Goal: Information Seeking & Learning: Learn about a topic

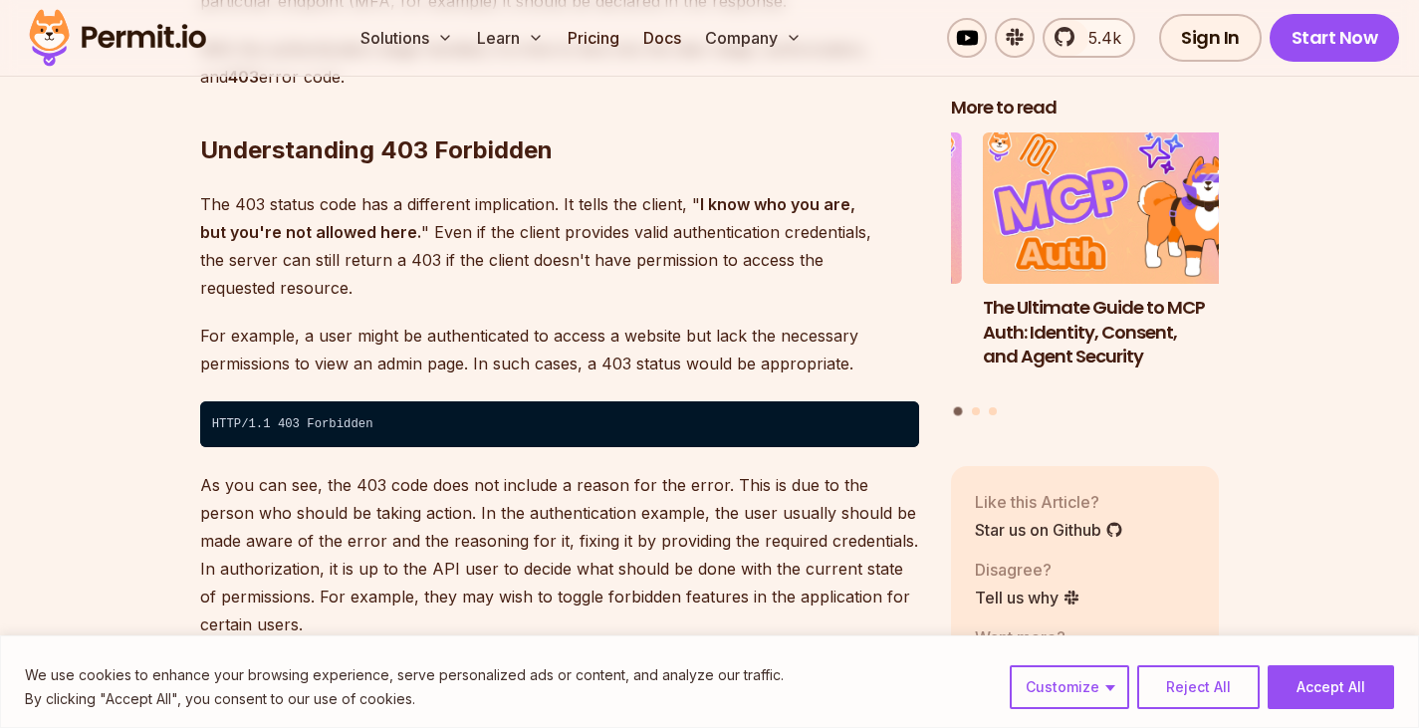
scroll to position [3641, 0]
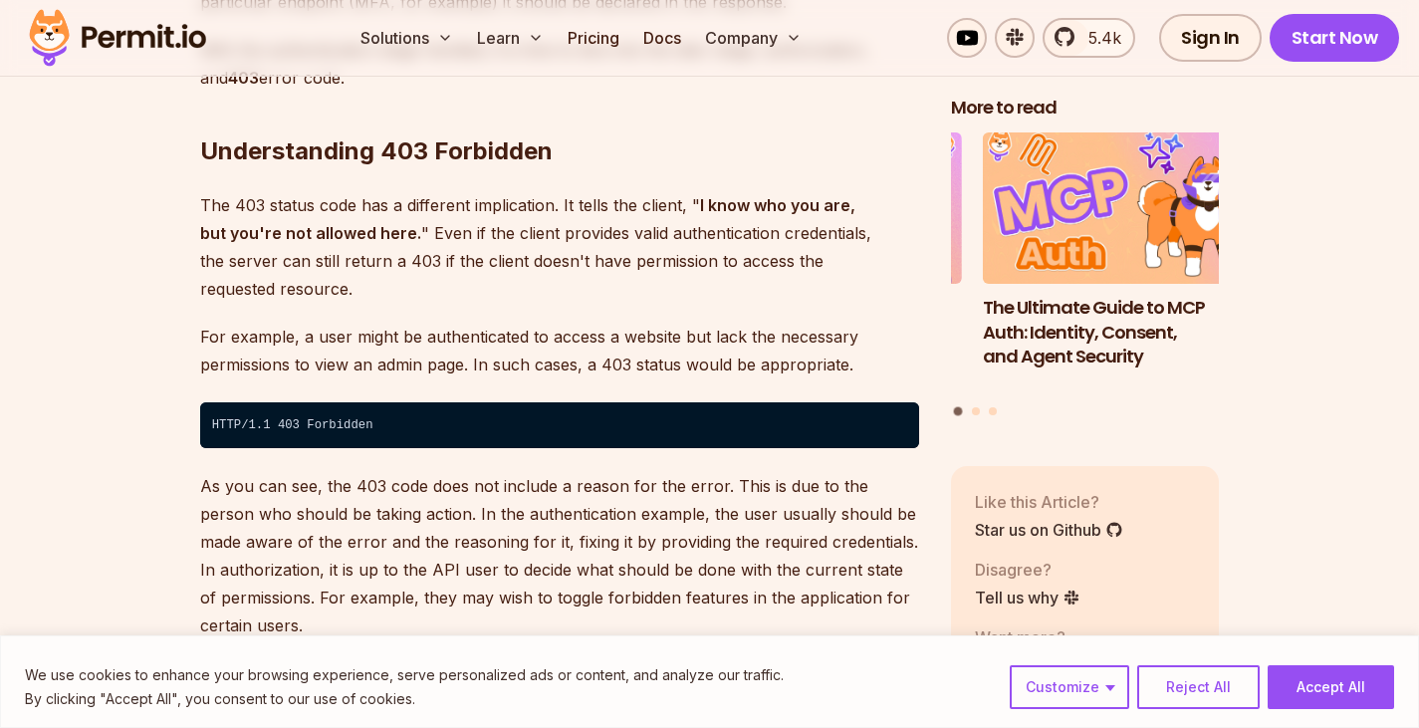
click at [280, 210] on strong "I know who you are, but you're not allowed here." at bounding box center [527, 219] width 655 height 48
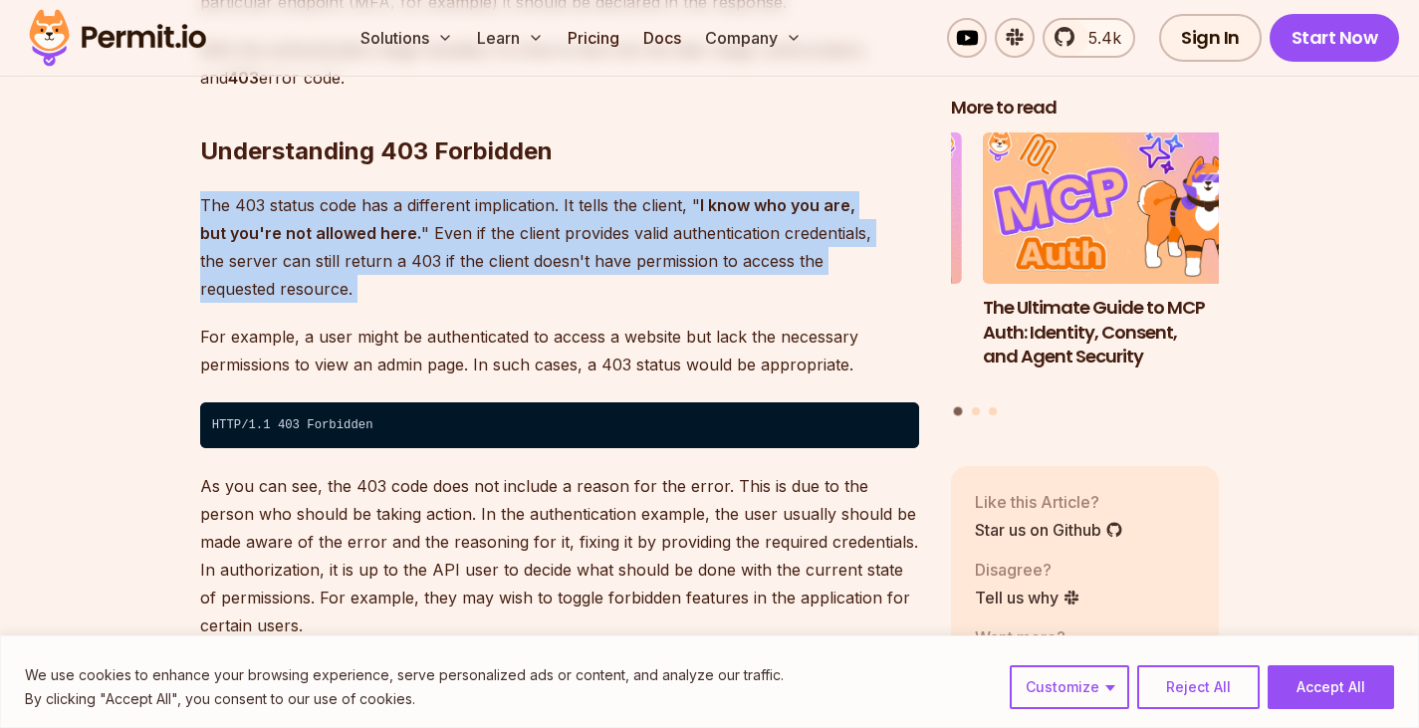
click at [280, 210] on strong "I know who you are, but you're not allowed here." at bounding box center [527, 219] width 655 height 48
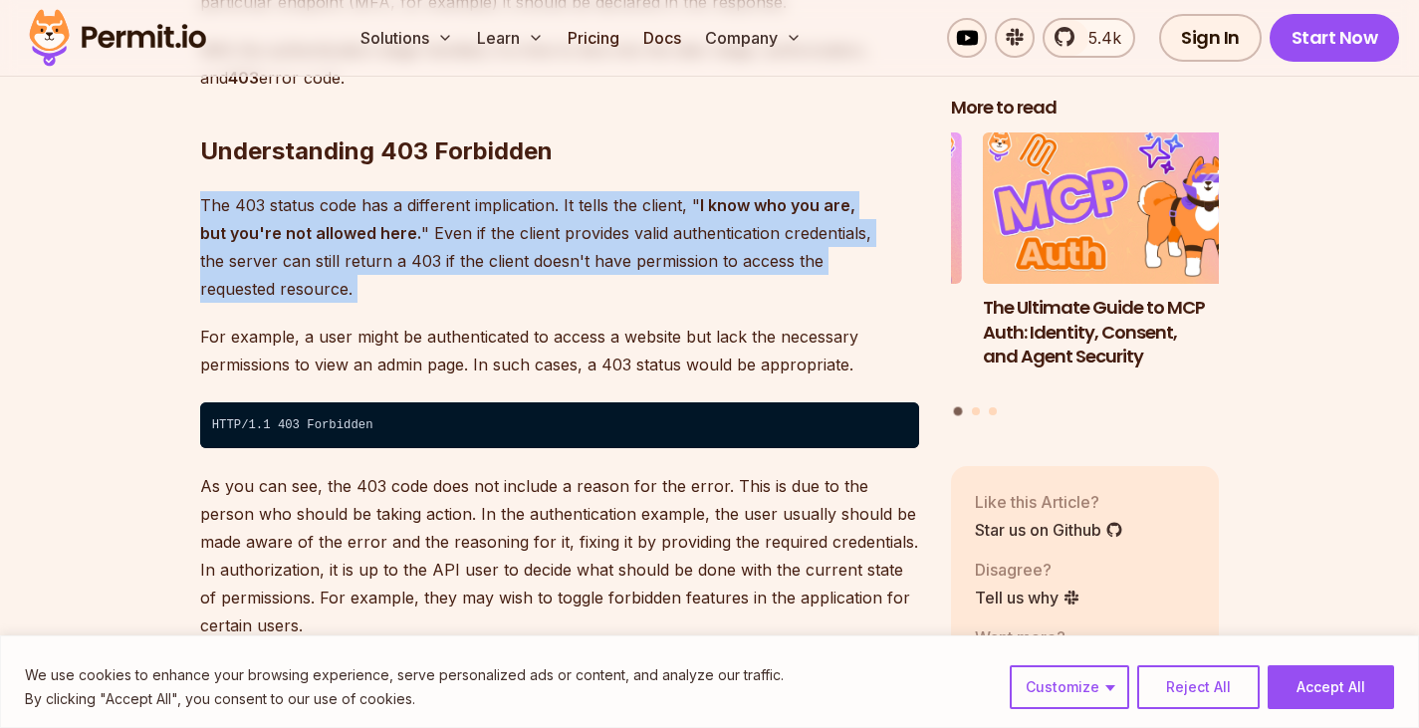
click at [280, 210] on strong "I know who you are, but you're not allowed here." at bounding box center [527, 219] width 655 height 48
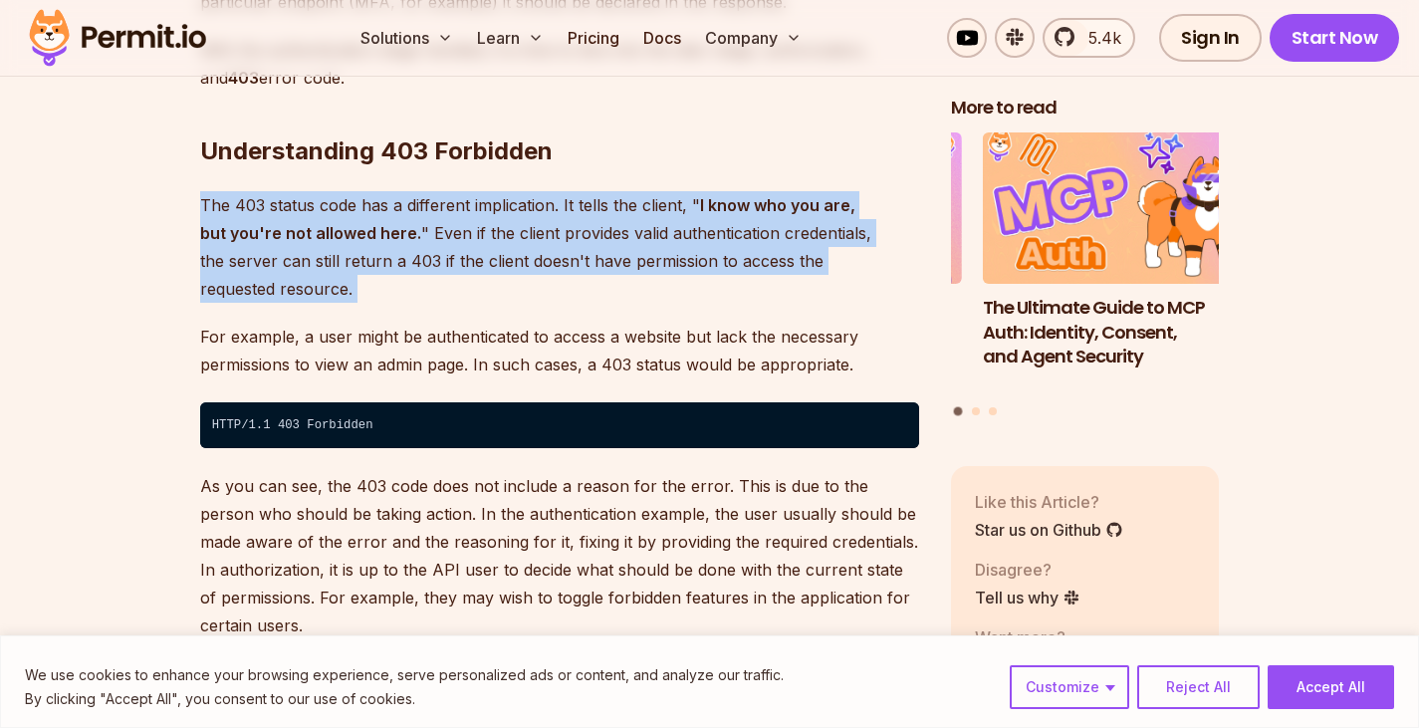
click at [280, 210] on strong "I know who you are, but you're not allowed here." at bounding box center [527, 219] width 655 height 48
click at [265, 237] on p "The 403 status code has a different implication. It tells the client, " I know …" at bounding box center [559, 247] width 719 height 112
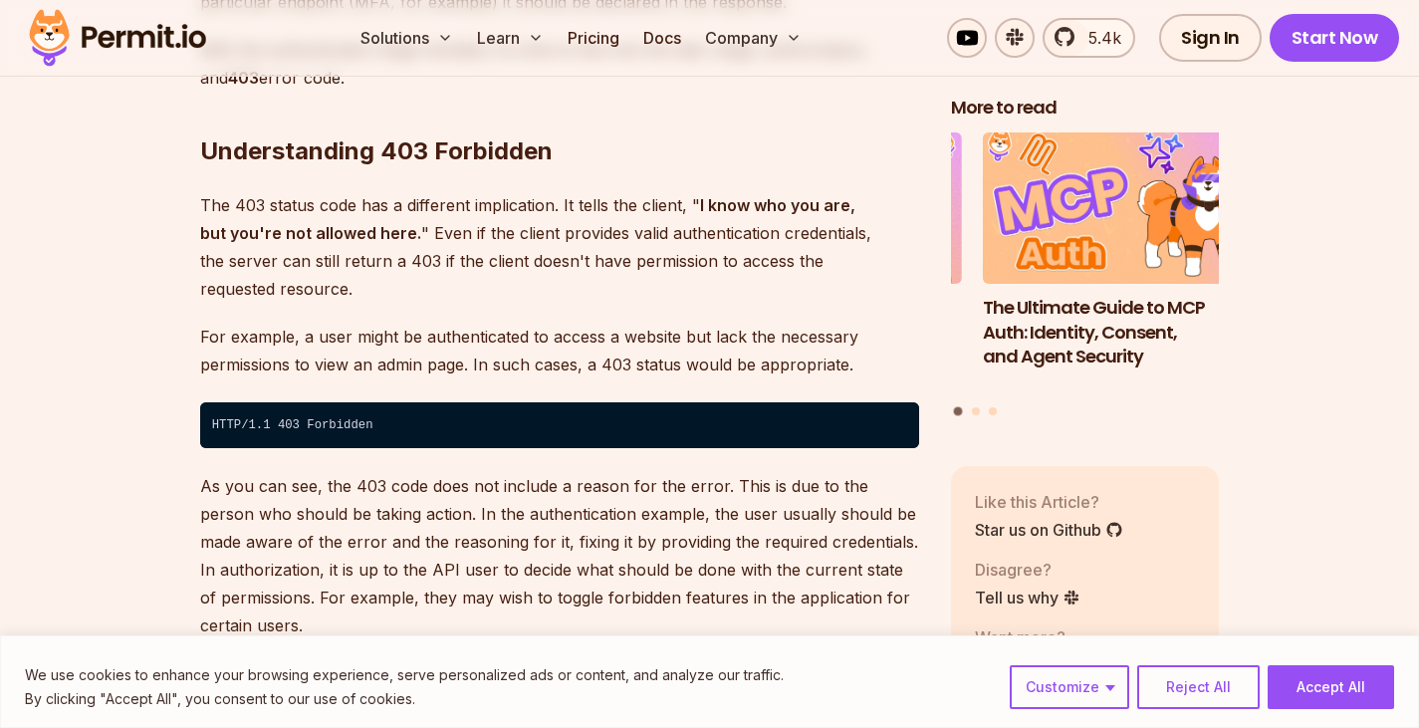
click at [265, 237] on p "The 403 status code has a different implication. It tells the client, " I know …" at bounding box center [559, 247] width 719 height 112
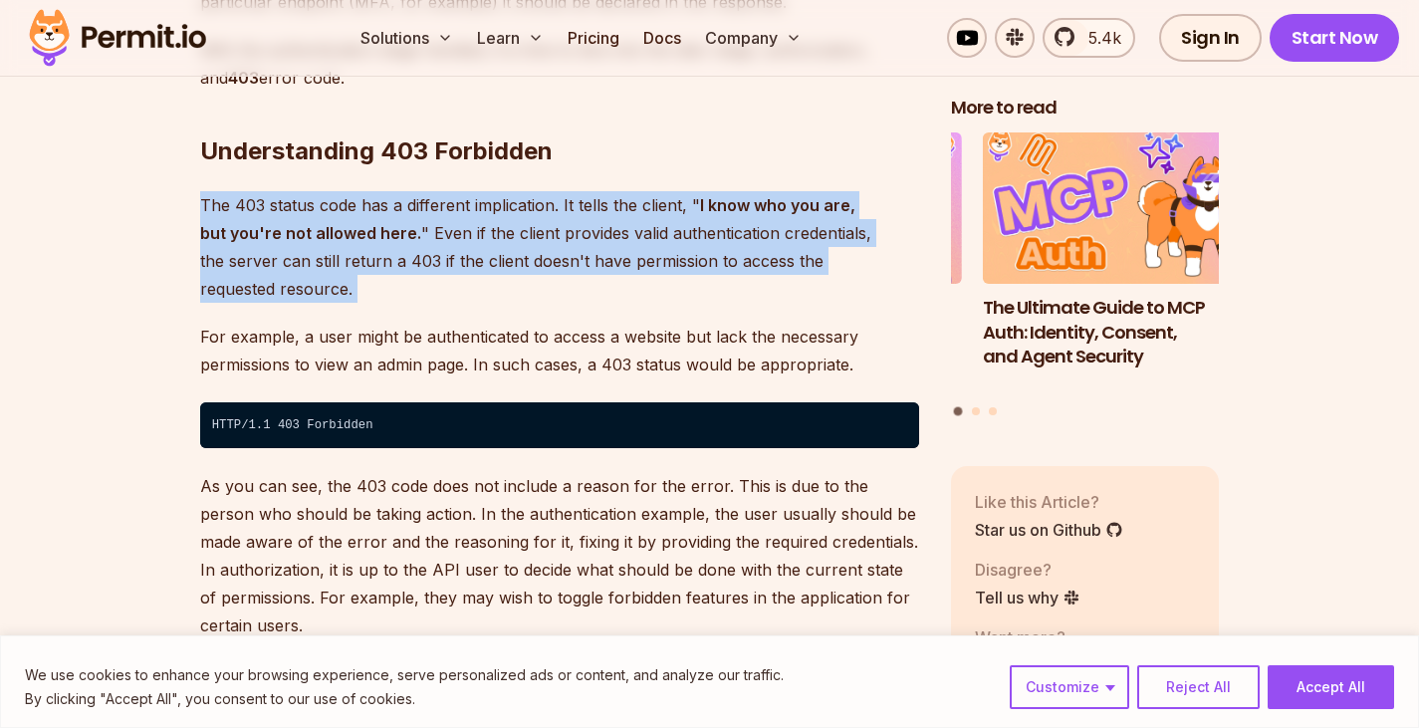
click at [265, 237] on p "The 403 status code has a different implication. It tells the client, " I know …" at bounding box center [559, 247] width 719 height 112
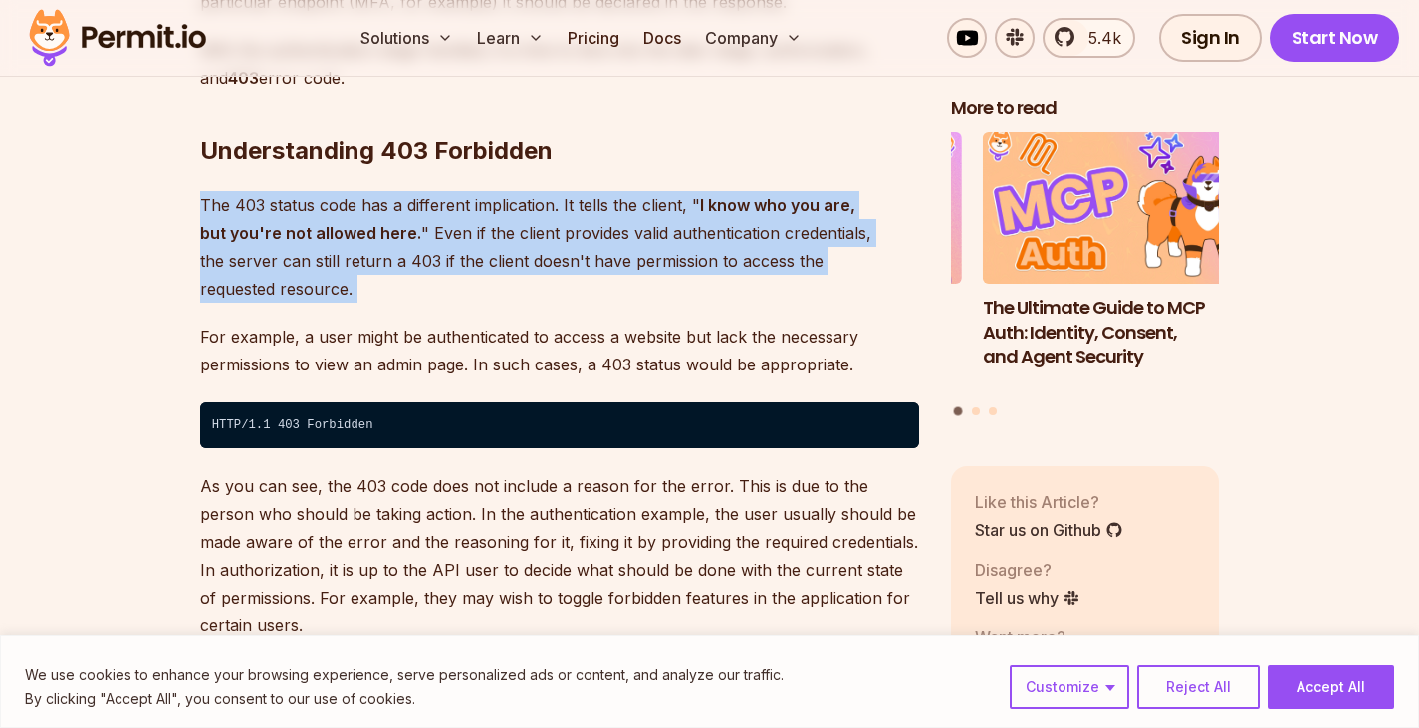
click at [265, 237] on p "The 403 status code has a different implication. It tells the client, " I know …" at bounding box center [559, 247] width 719 height 112
